Goal: Information Seeking & Learning: Learn about a topic

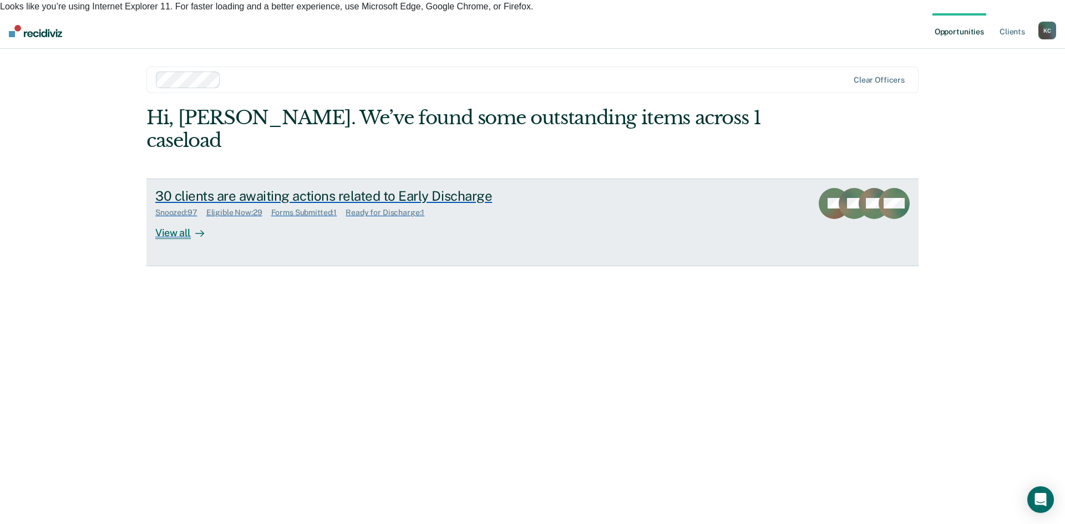
click at [204, 226] on div at bounding box center [197, 232] width 13 height 13
